Goal: Navigation & Orientation: Find specific page/section

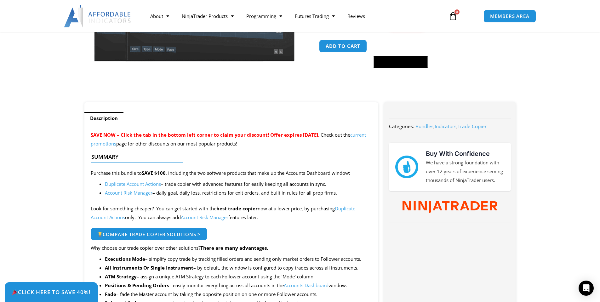
scroll to position [31, 0]
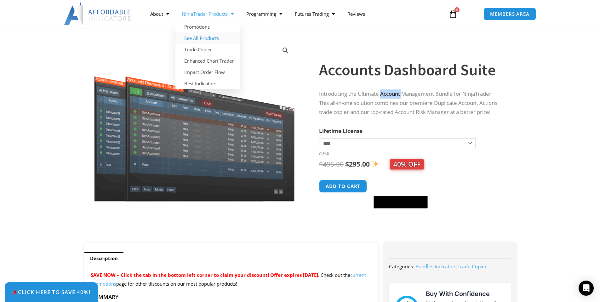
click at [205, 41] on link "See All Products" at bounding box center [207, 37] width 65 height 11
